Goal: Find specific page/section: Find specific page/section

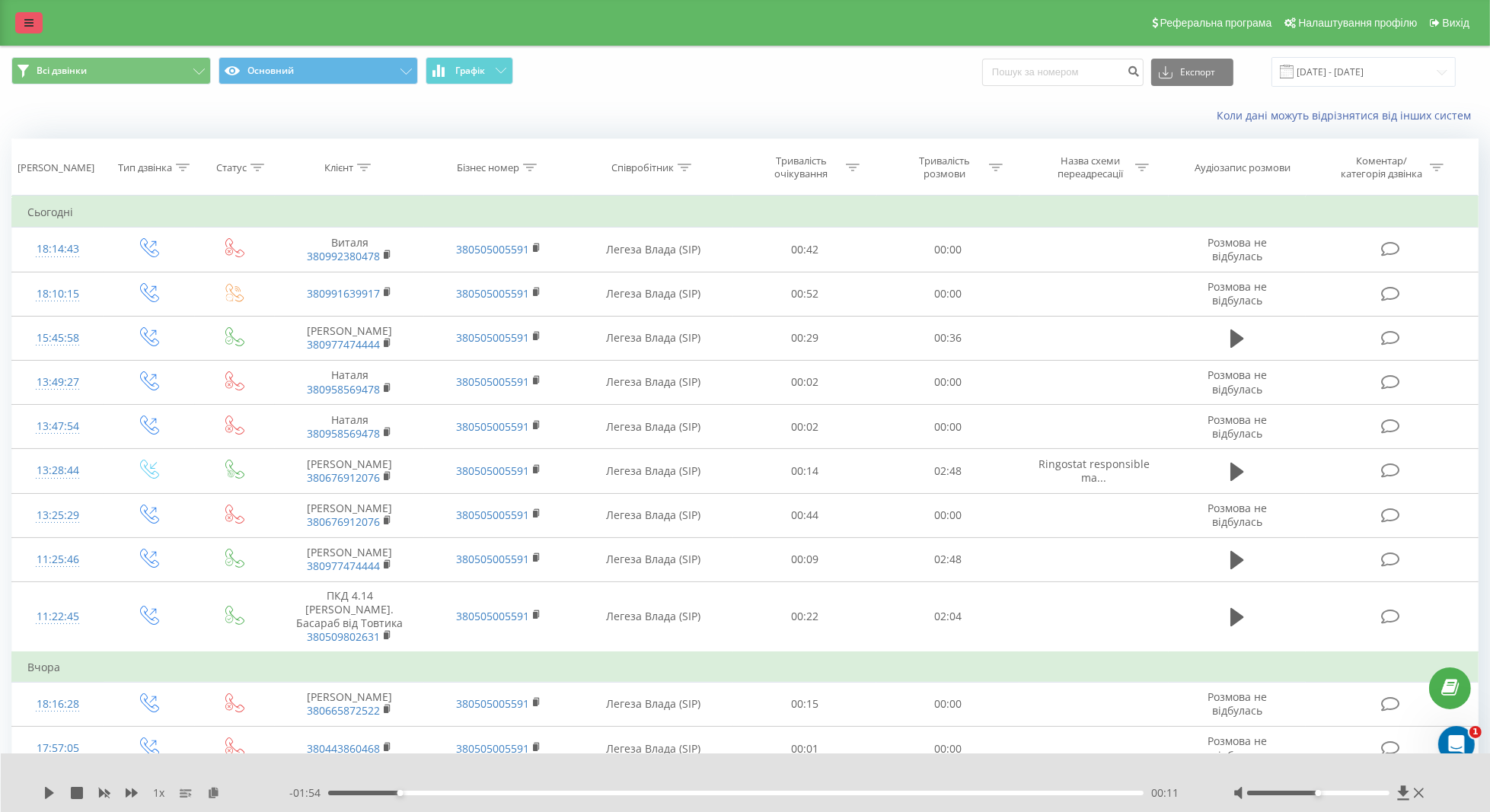
click at [26, 21] on icon at bounding box center [29, 23] width 9 height 11
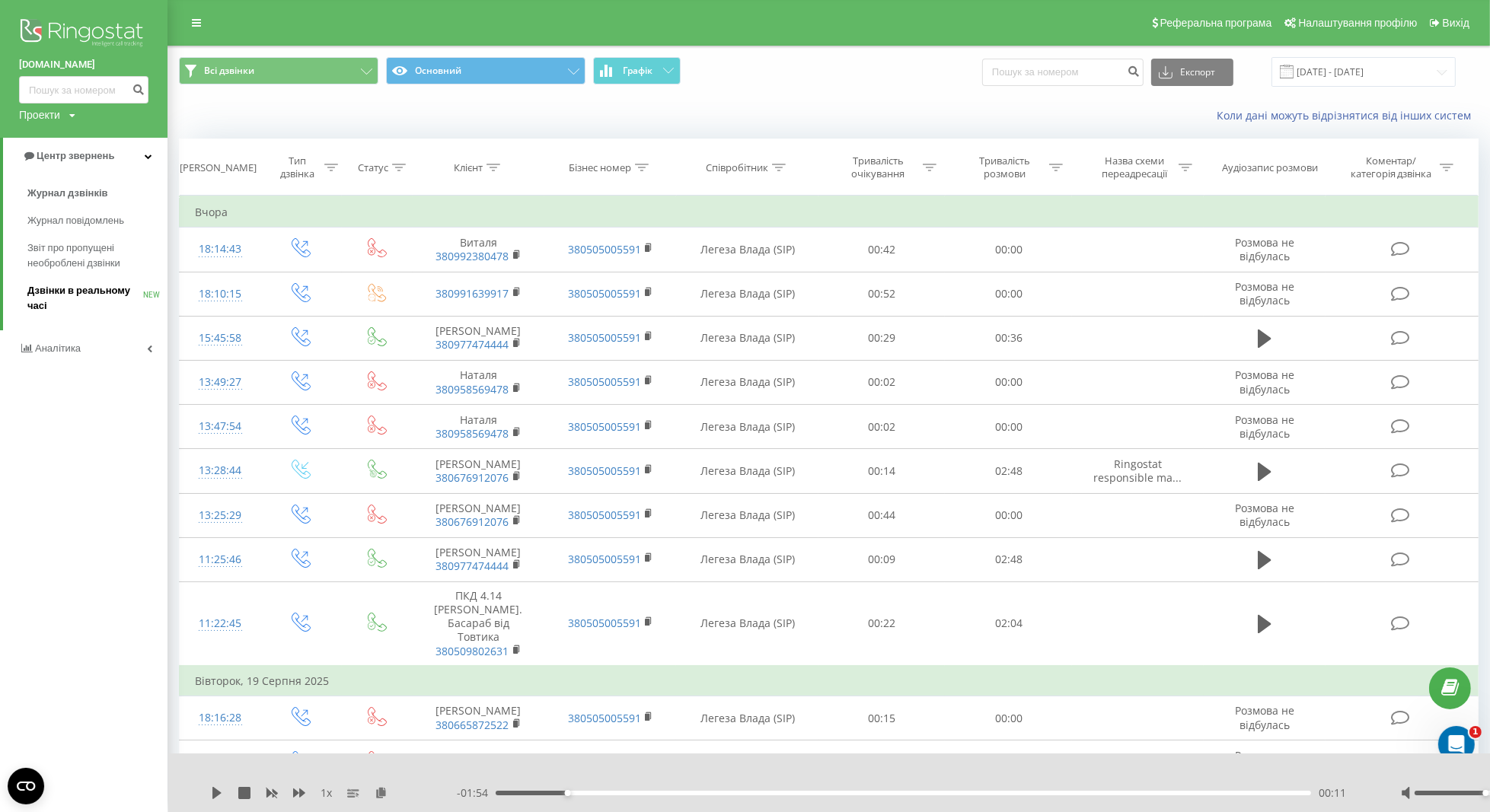
click at [51, 290] on span "Дзвінки в реальному часі" at bounding box center [85, 298] width 116 height 30
click at [50, 309] on span "Дзвінки в реальному часі" at bounding box center [85, 298] width 116 height 30
click at [93, 293] on span "Дзвінки в реальному часі" at bounding box center [85, 298] width 116 height 30
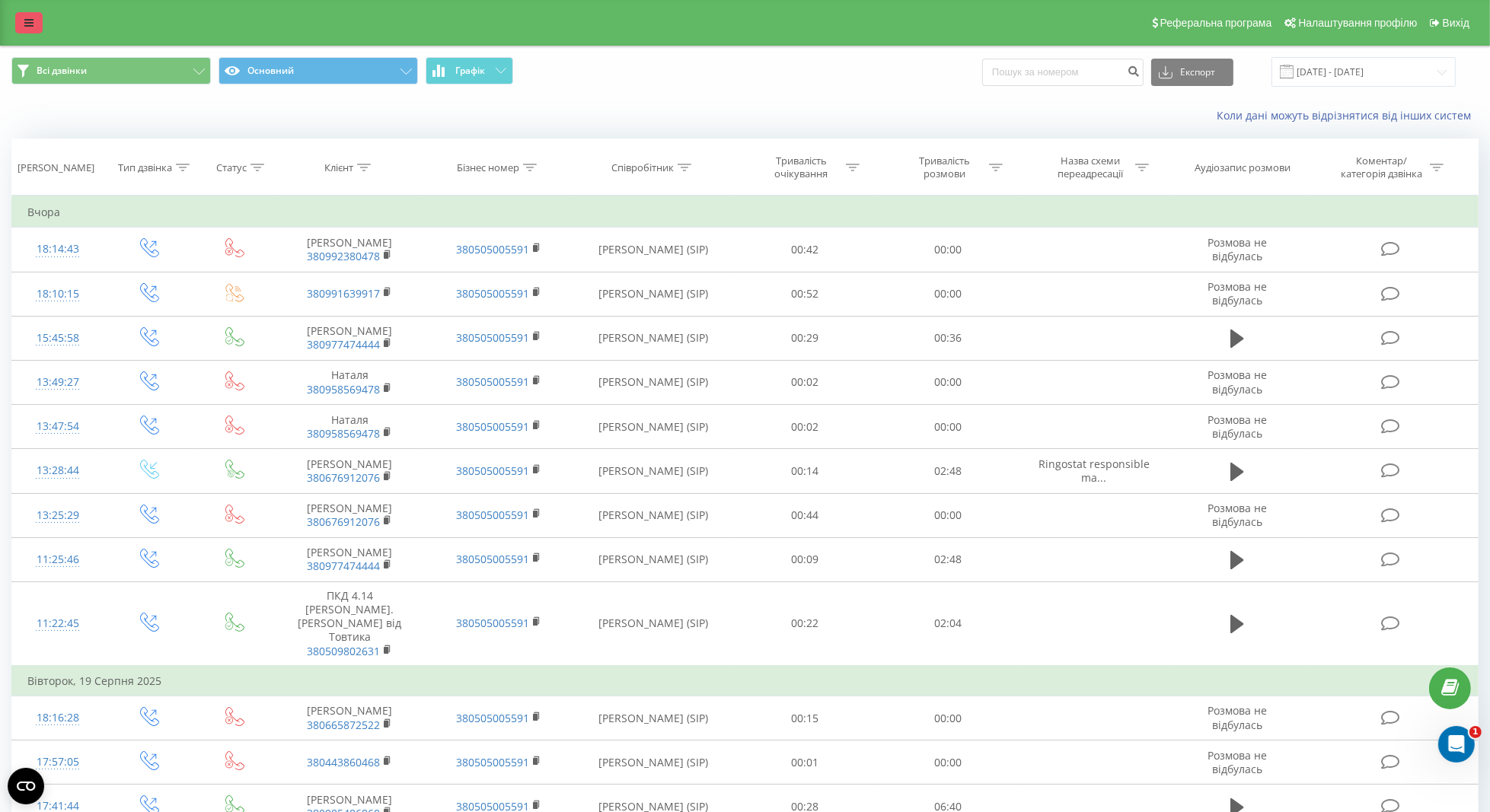
click at [33, 26] on icon at bounding box center [29, 23] width 9 height 11
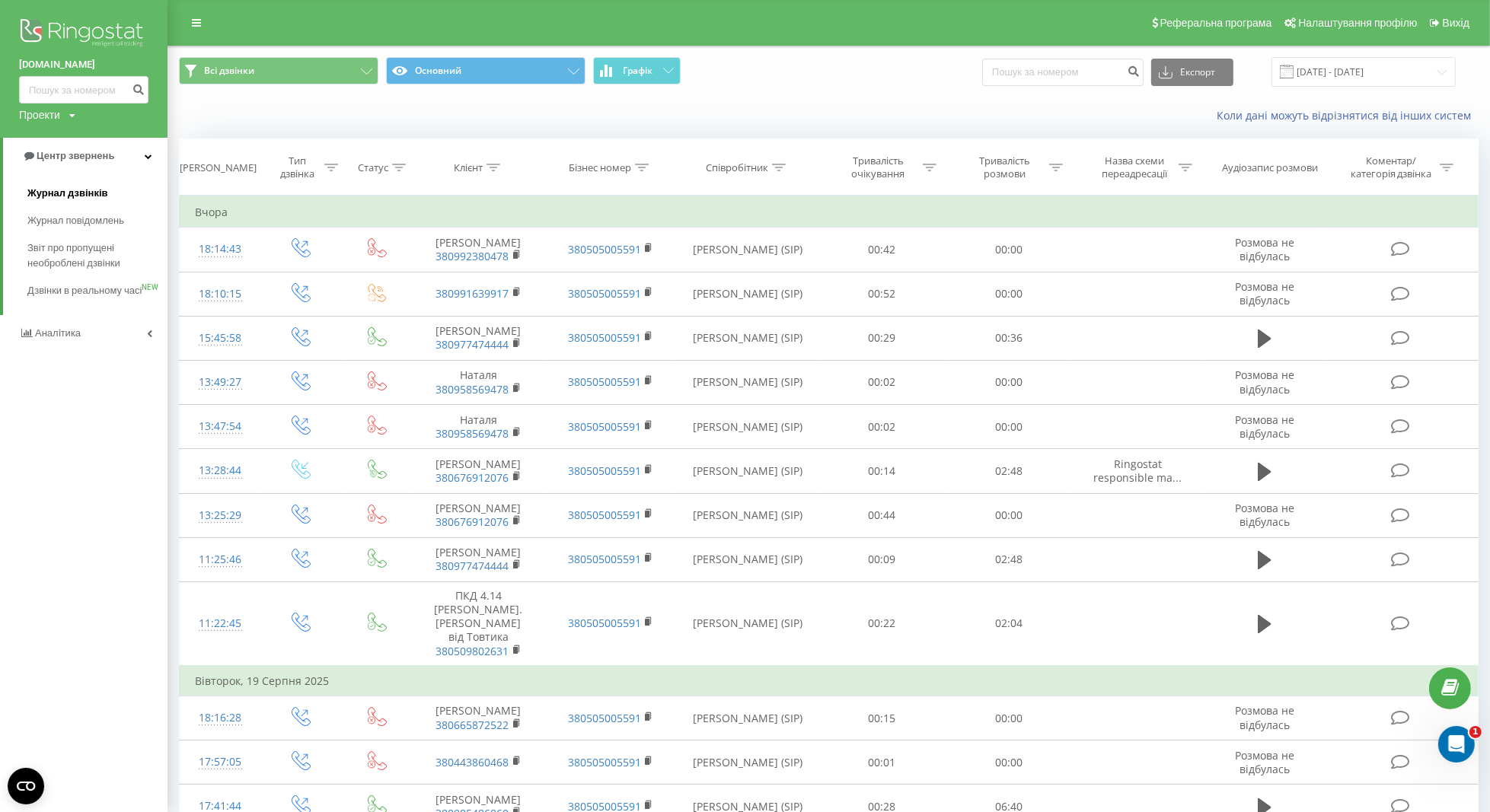
click at [56, 187] on span "Журнал дзвінків" at bounding box center [68, 193] width 81 height 16
